Goal: Information Seeking & Learning: Check status

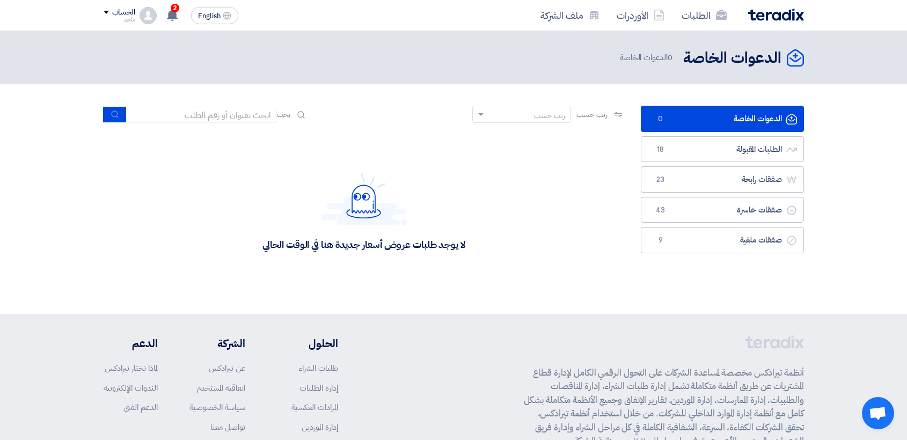
click at [681, 144] on link "الطلبات المقبولة الطلبات المقبولة 18" at bounding box center [722, 149] width 163 height 26
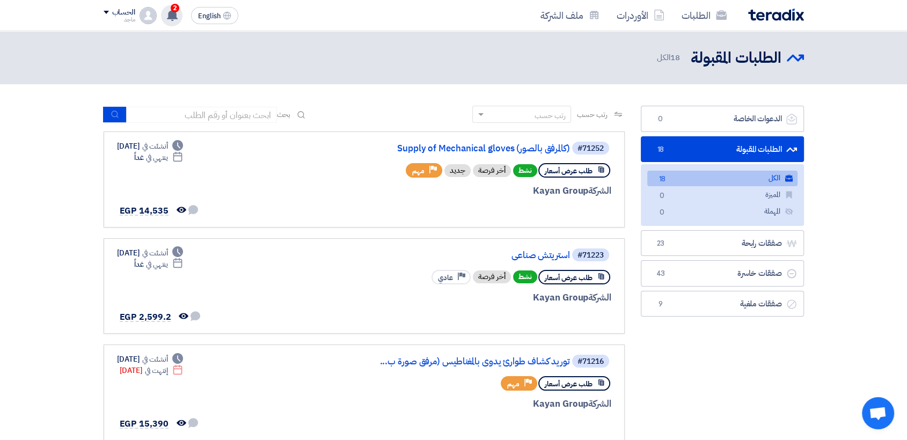
click at [171, 13] on use at bounding box center [172, 15] width 11 height 12
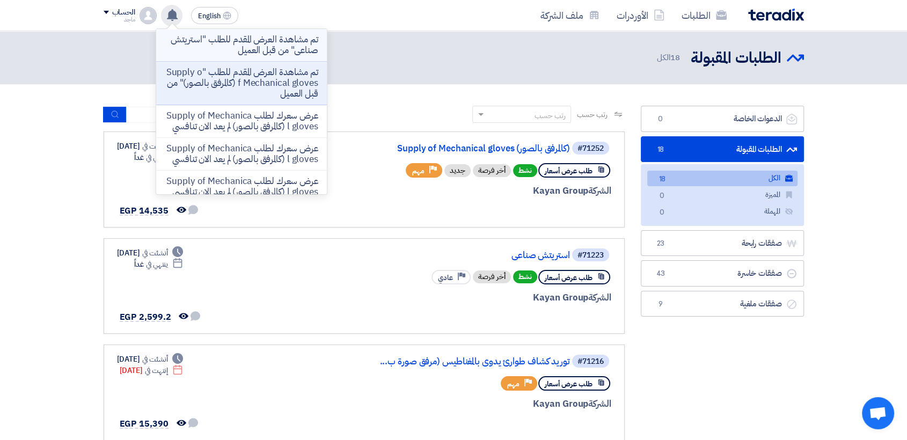
click at [213, 42] on p "تم مشاهدة العرض المقدم للطلب "استريتش صناعى" من قبل العميل" at bounding box center [242, 44] width 154 height 21
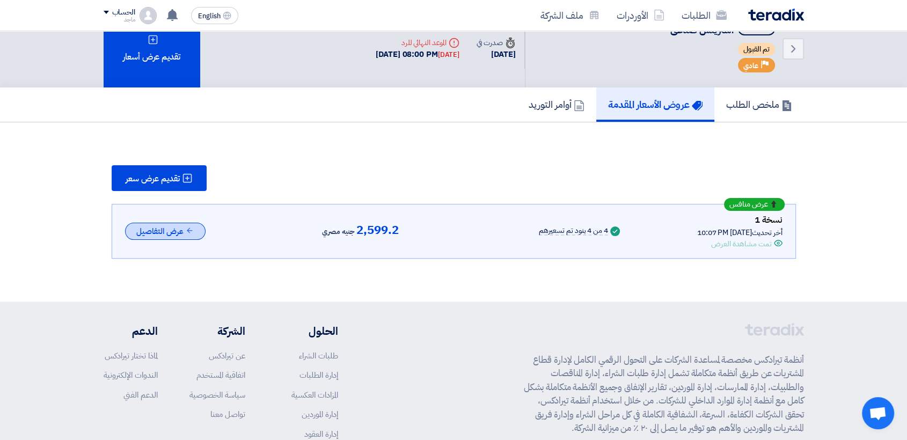
scroll to position [32, 0]
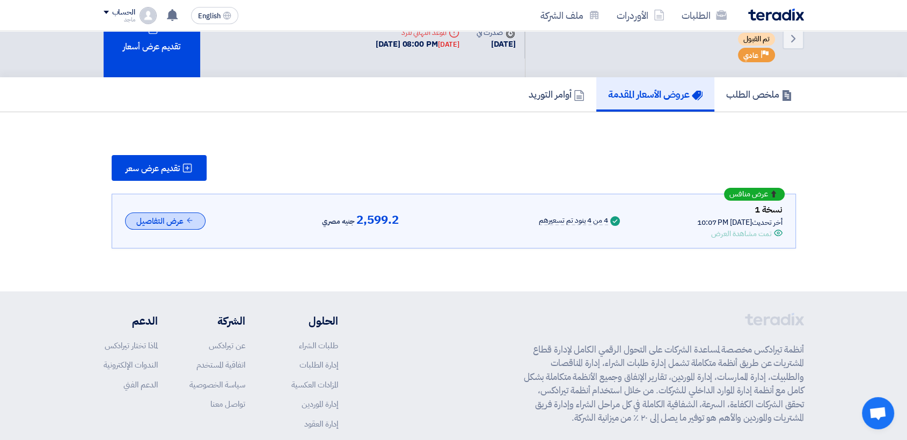
click at [176, 224] on button "عرض التفاصيل" at bounding box center [165, 222] width 81 height 18
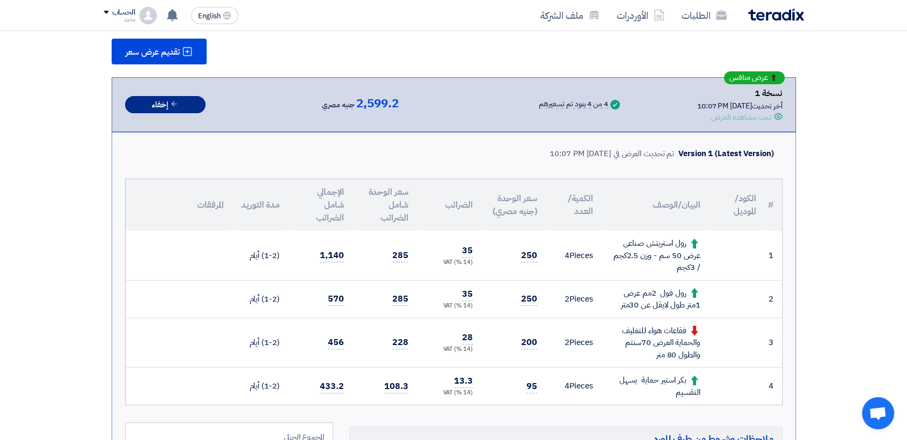
scroll to position [152, 0]
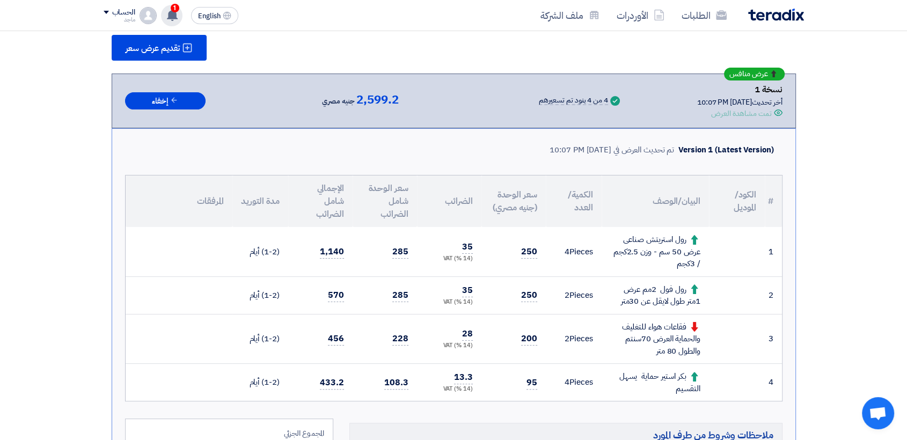
click at [174, 17] on use at bounding box center [172, 15] width 11 height 12
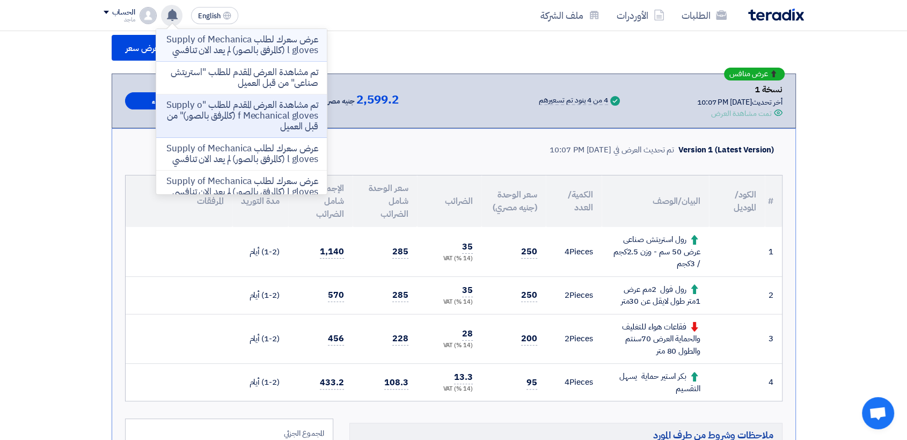
click at [241, 49] on p "عرض سعرك لطلب Supply of Mechanical gloves (كالمرفق بالصور) لم يعد الان تنافسي" at bounding box center [242, 44] width 154 height 21
